Goal: Information Seeking & Learning: Learn about a topic

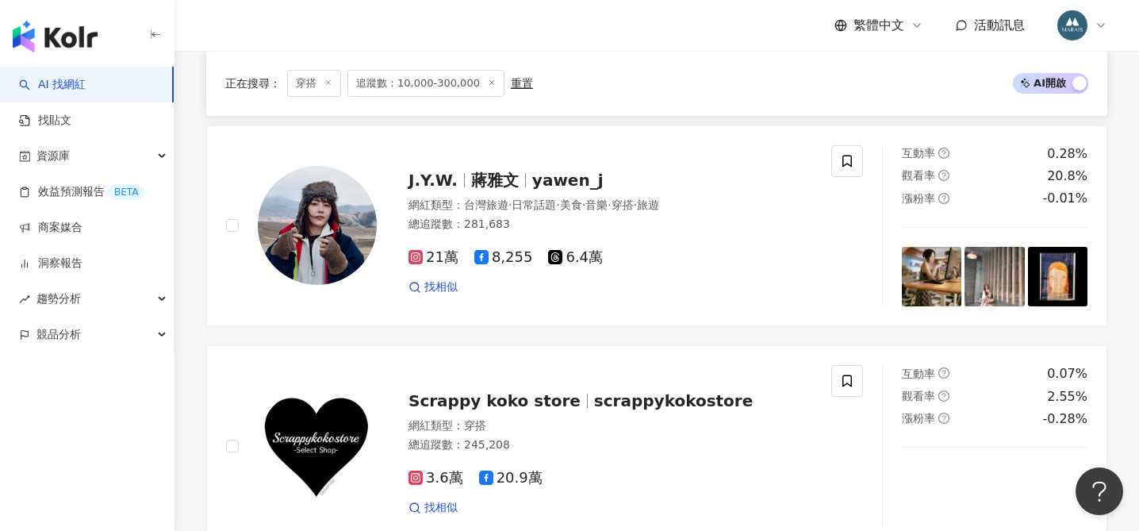
scroll to position [958, 0]
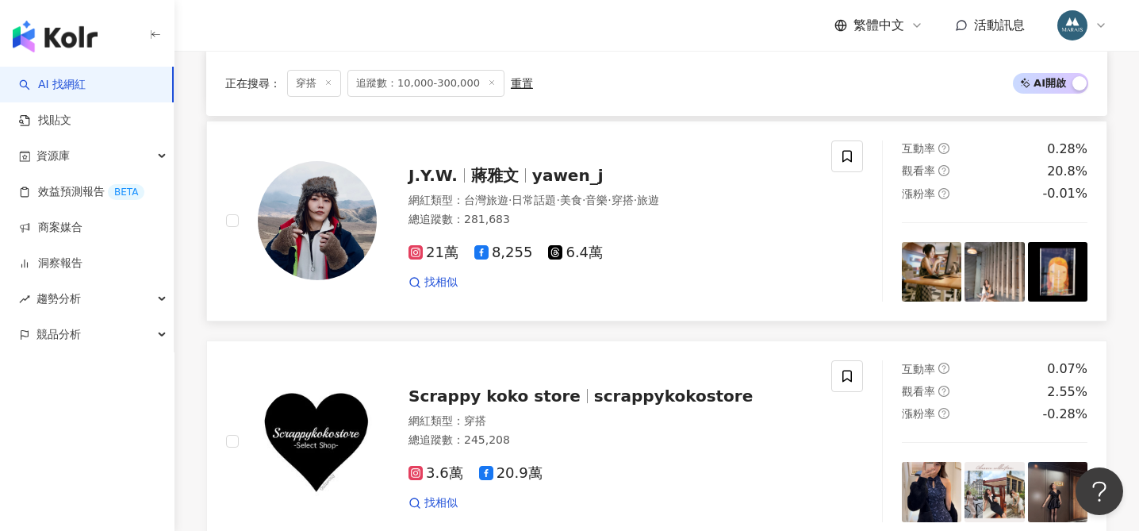
click at [551, 175] on span "yawen_j" at bounding box center [567, 175] width 71 height 19
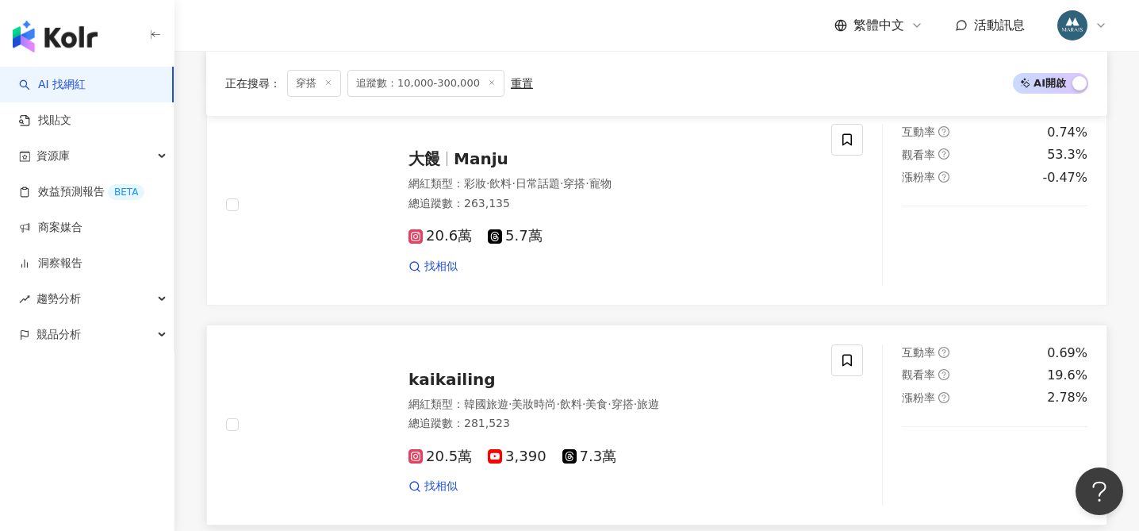
scroll to position [2541, 0]
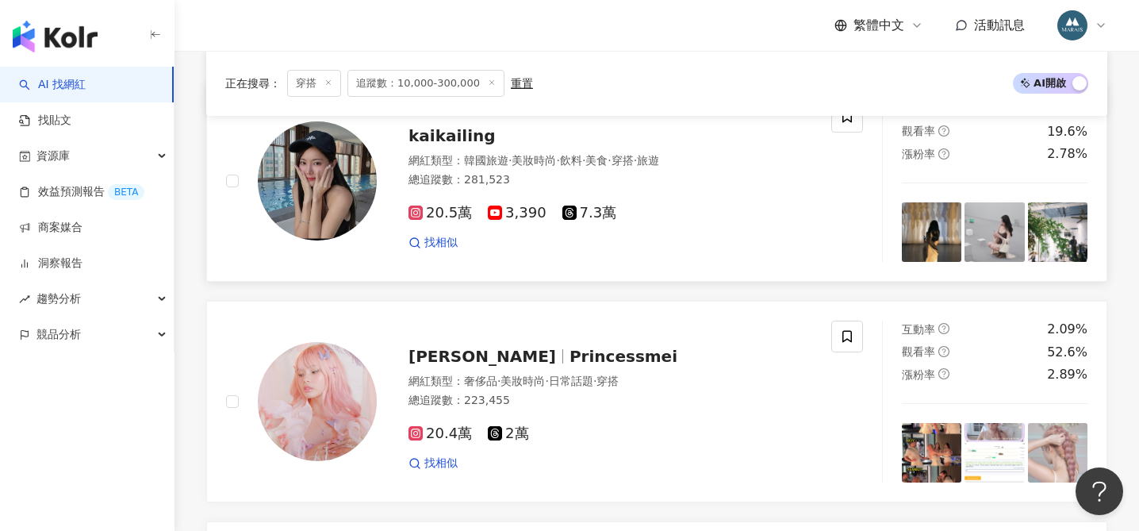
click at [454, 135] on span "kaikailing" at bounding box center [452, 135] width 87 height 19
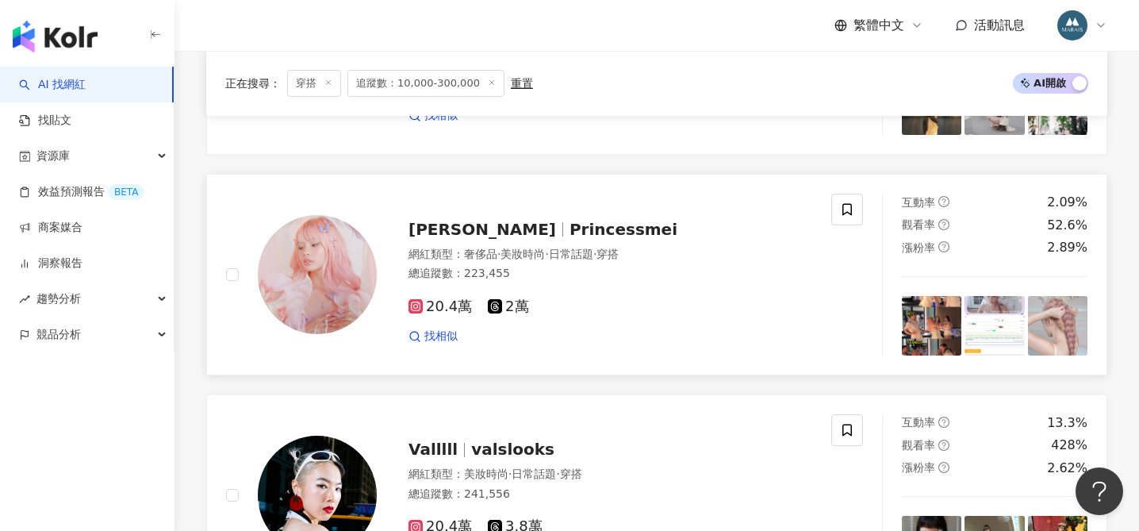
scroll to position [2784, 0]
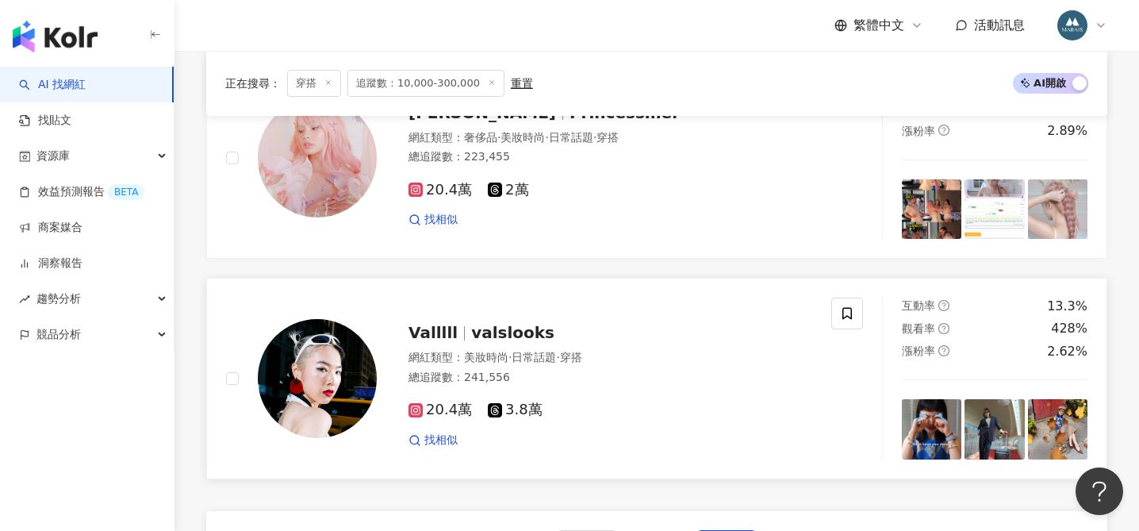
click at [479, 328] on span "valslooks" at bounding box center [512, 332] width 83 height 19
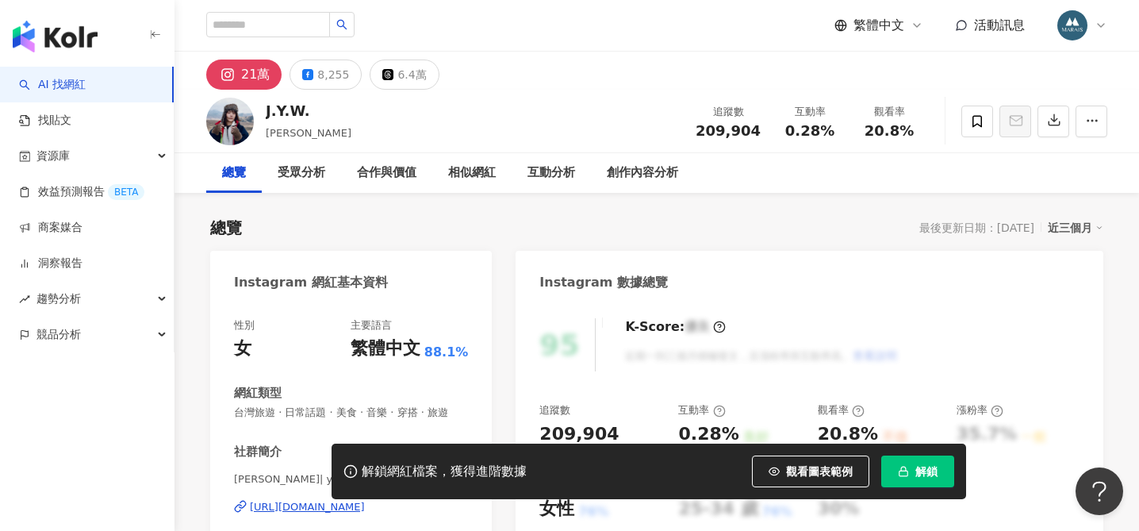
scroll to position [110, 0]
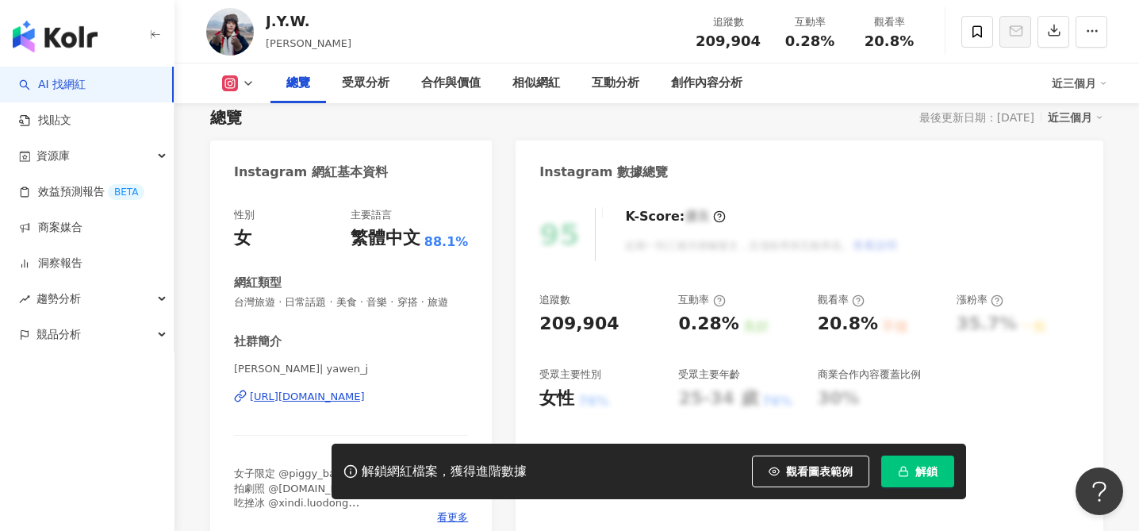
click at [365, 390] on div "[URL][DOMAIN_NAME]" at bounding box center [307, 397] width 115 height 14
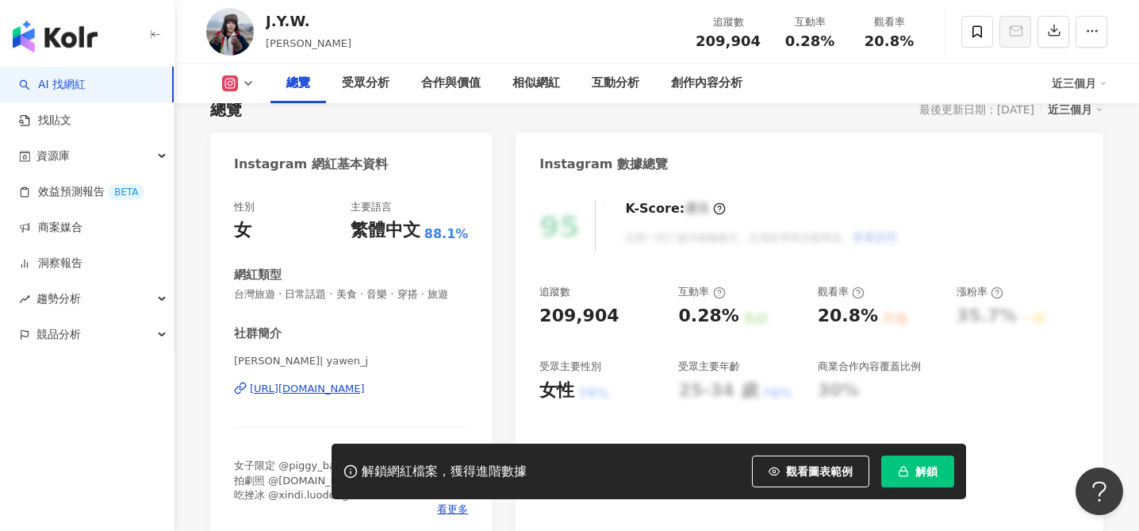
click at [911, 471] on button "解鎖" at bounding box center [918, 471] width 73 height 32
